Goal: Information Seeking & Learning: Learn about a topic

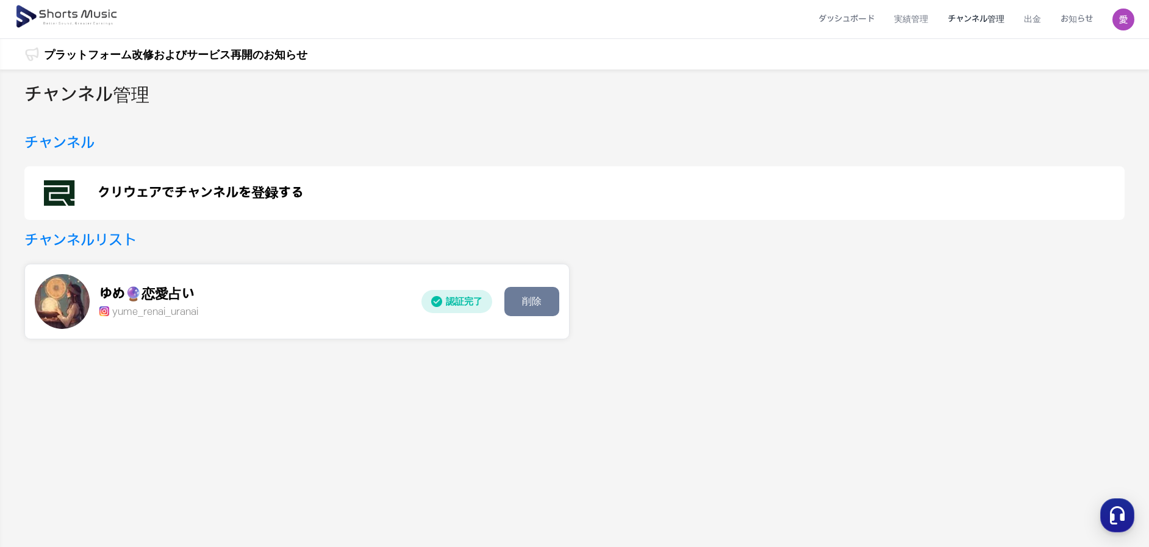
click at [961, 21] on li "チャンネル管理" at bounding box center [976, 19] width 76 height 32
click at [975, 10] on li "チャンネル管理" at bounding box center [976, 19] width 76 height 32
click at [249, 200] on div "クリウェアでチャンネルを登録する" at bounding box center [574, 193] width 1100 height 54
click at [1089, 16] on li "お知らせ" at bounding box center [1076, 19] width 52 height 32
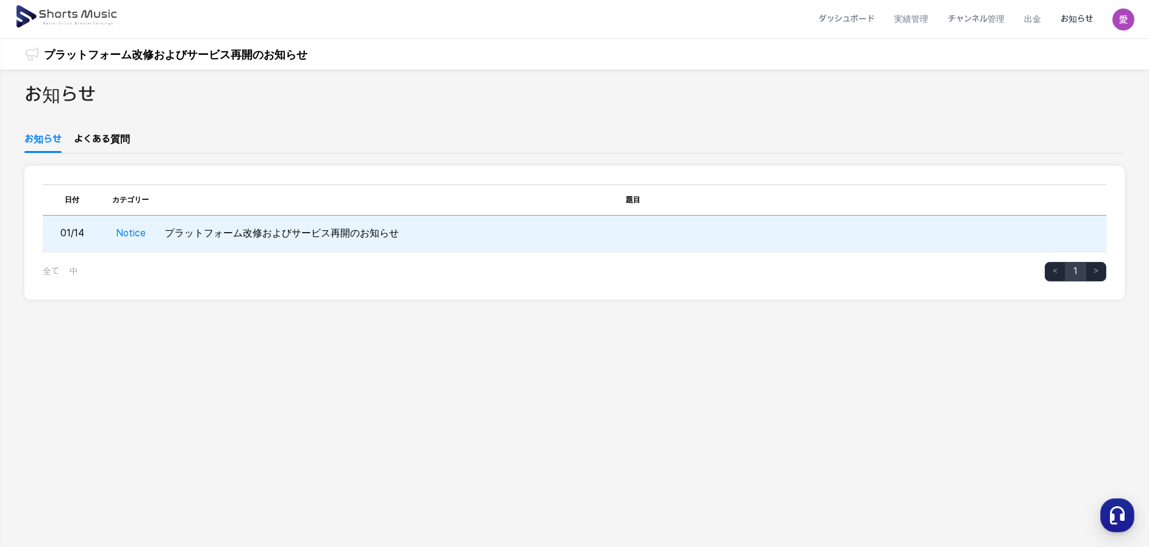
click at [210, 248] on td "プラットフォーム改修およびサービス再開のお知らせ" at bounding box center [633, 234] width 946 height 37
